Goal: Check status

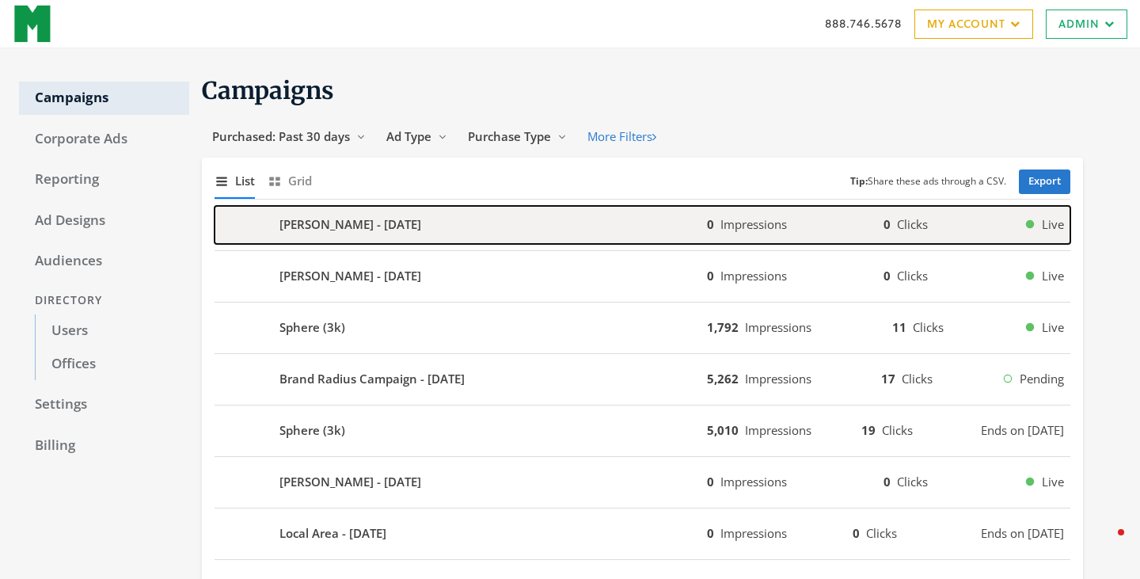
click at [397, 228] on b "Rachel Bishop - 2025-08-27" at bounding box center [351, 224] width 142 height 18
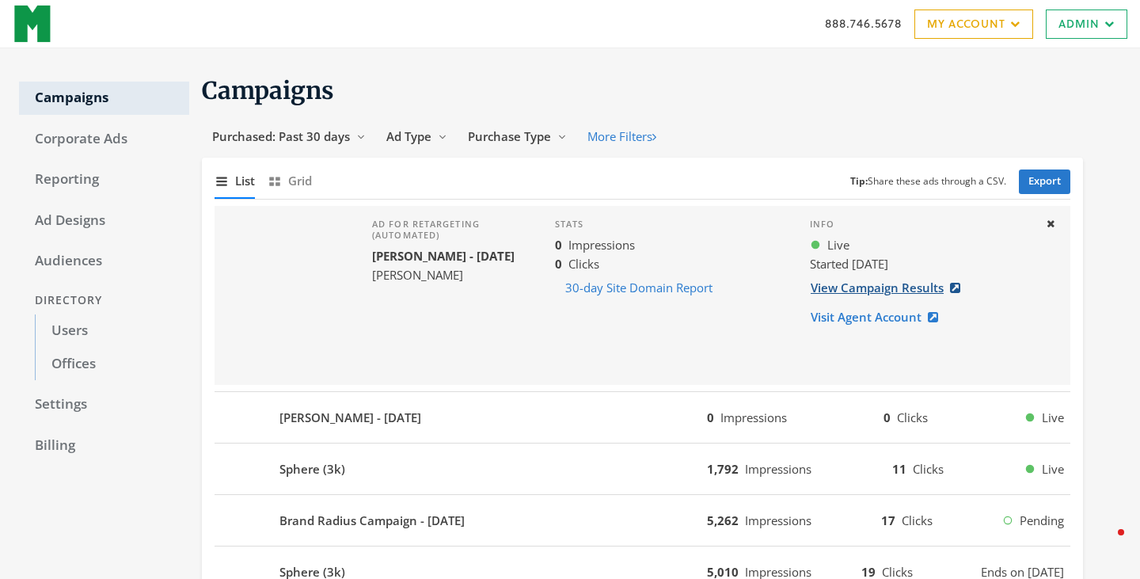
click at [850, 287] on link "View Campaign Results" at bounding box center [890, 287] width 161 height 29
